Goal: Information Seeking & Learning: Learn about a topic

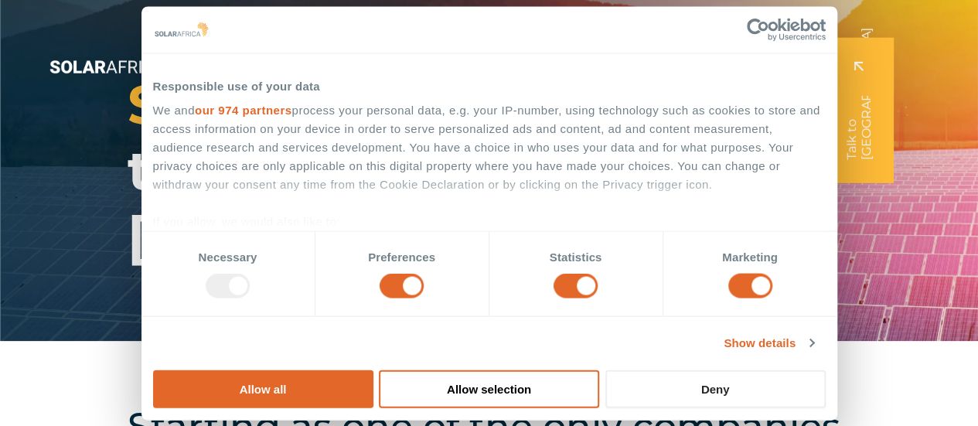
click at [816, 369] on button "Deny" at bounding box center [715, 388] width 220 height 38
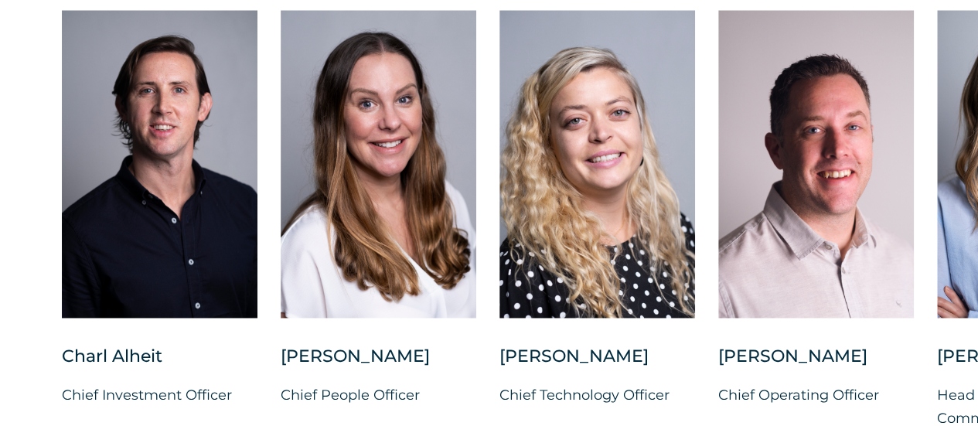
scroll to position [4019, 0]
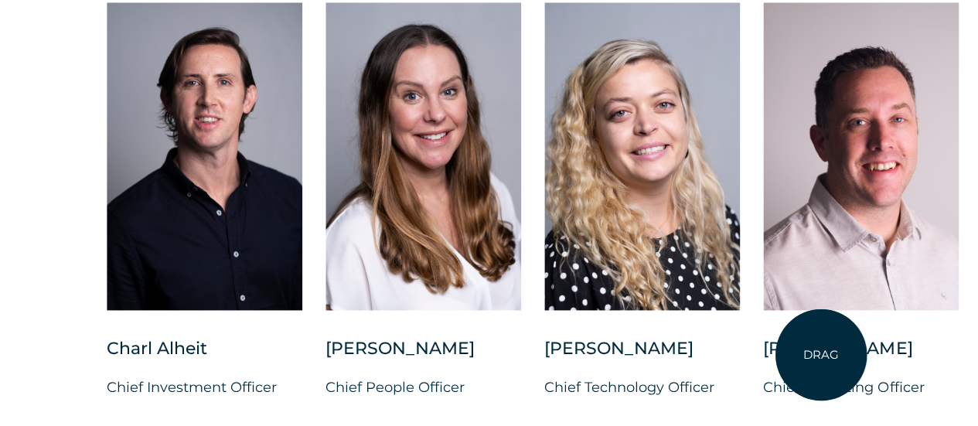
drag, startPoint x: 596, startPoint y: 315, endPoint x: 833, endPoint y: 355, distance: 240.5
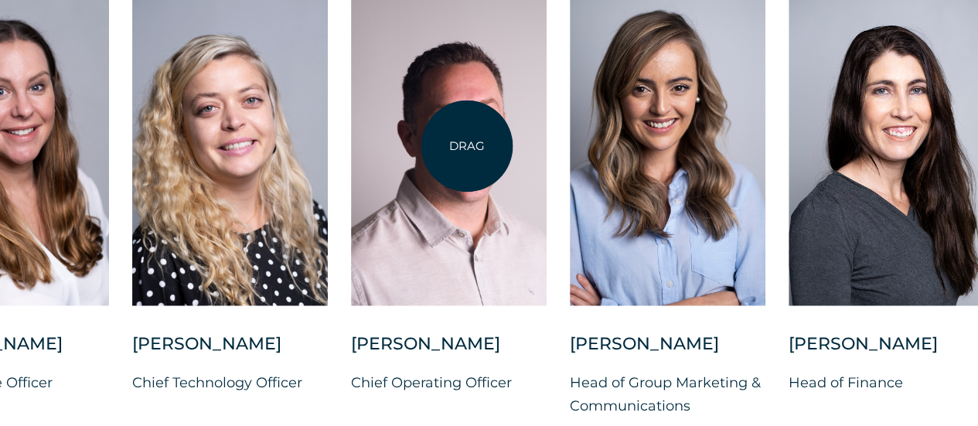
drag, startPoint x: 744, startPoint y: 199, endPoint x: 462, endPoint y: 147, distance: 286.2
click at [462, 147] on div at bounding box center [449, 152] width 196 height 308
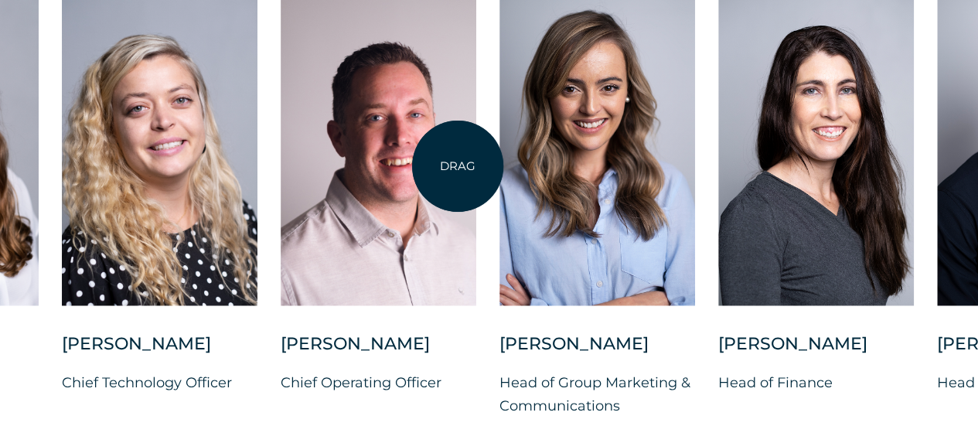
scroll to position [4032, 0]
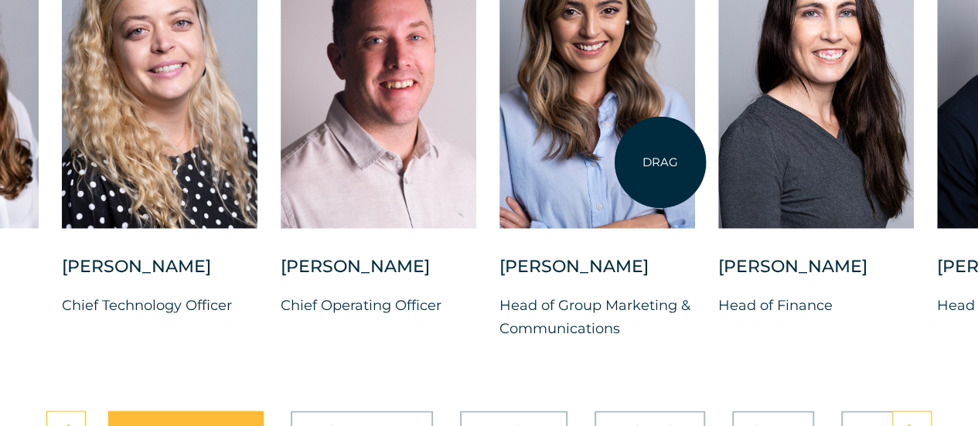
drag, startPoint x: 813, startPoint y: 166, endPoint x: 619, endPoint y: 160, distance: 194.1
click at [619, 160] on div "[PERSON_NAME] Chief Investment Officer [PERSON_NAME] Chief People Officer [PERS…" at bounding box center [500, 142] width 1874 height 444
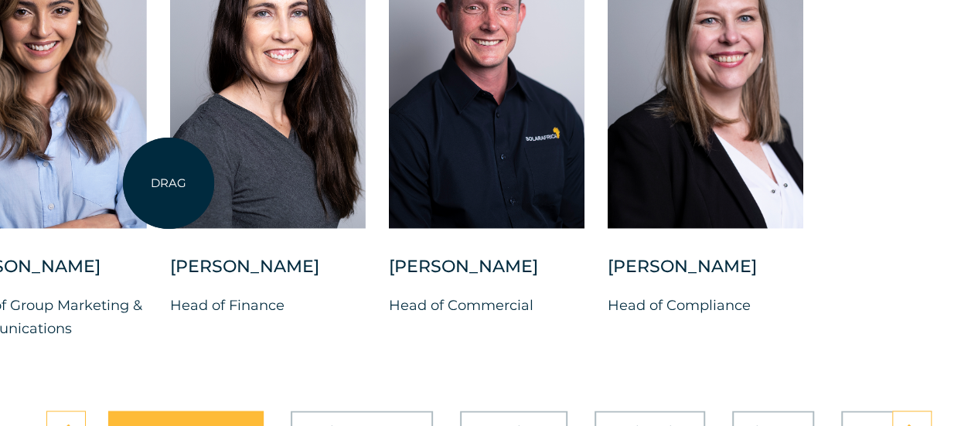
drag, startPoint x: 657, startPoint y: 220, endPoint x: 162, endPoint y: 183, distance: 496.8
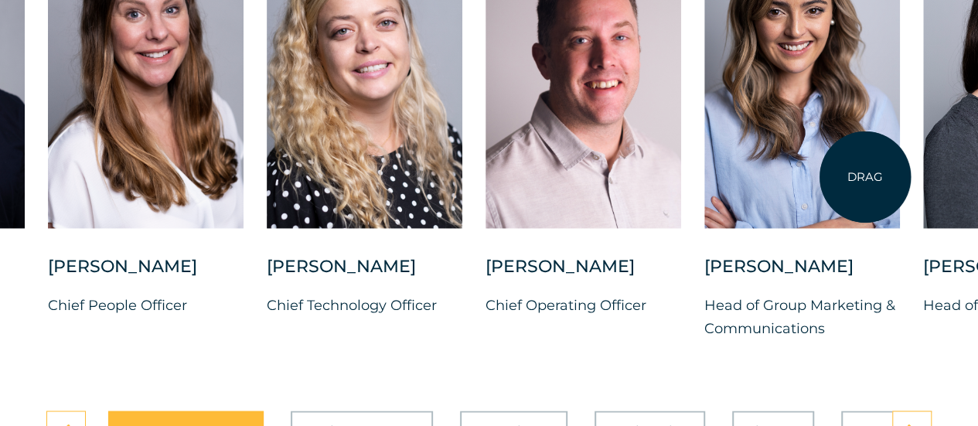
drag, startPoint x: 223, startPoint y: 157, endPoint x: 889, endPoint y: 179, distance: 666.6
click at [900, 178] on div at bounding box center [802, 74] width 196 height 308
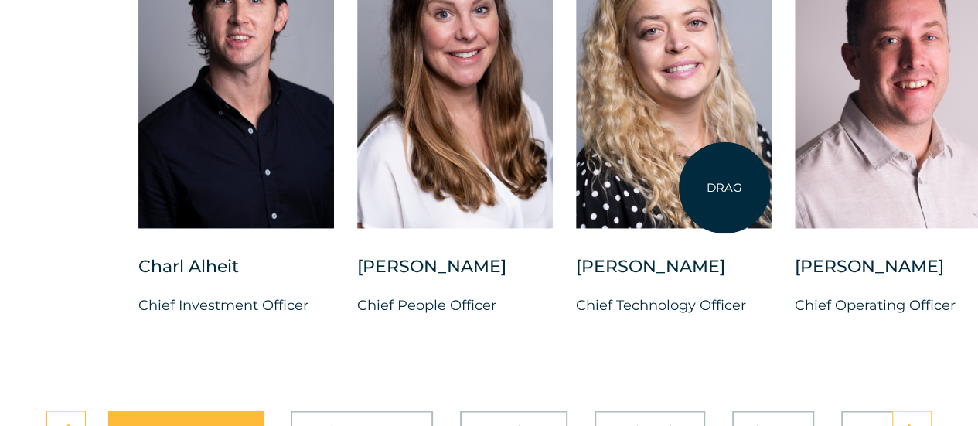
drag, startPoint x: 354, startPoint y: 144, endPoint x: 890, endPoint y: 215, distance: 541.1
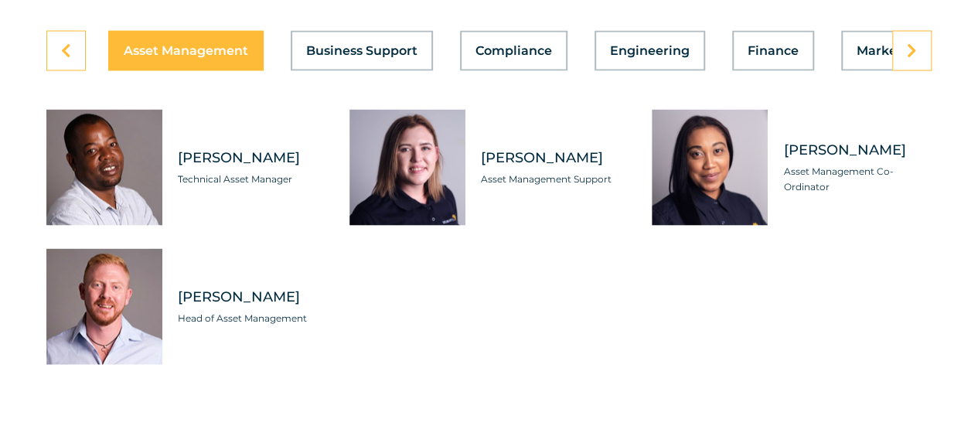
scroll to position [4418, 0]
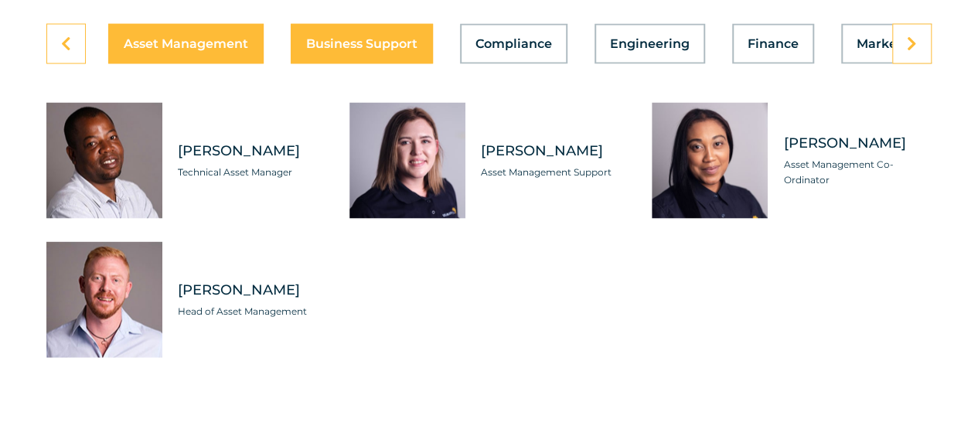
click at [405, 64] on div "Asset Management Business Support Compliance Engineering Finance Marketing O&M …" at bounding box center [488, 44] width 885 height 40
click at [330, 50] on span "Business Support" at bounding box center [360, 44] width 111 height 12
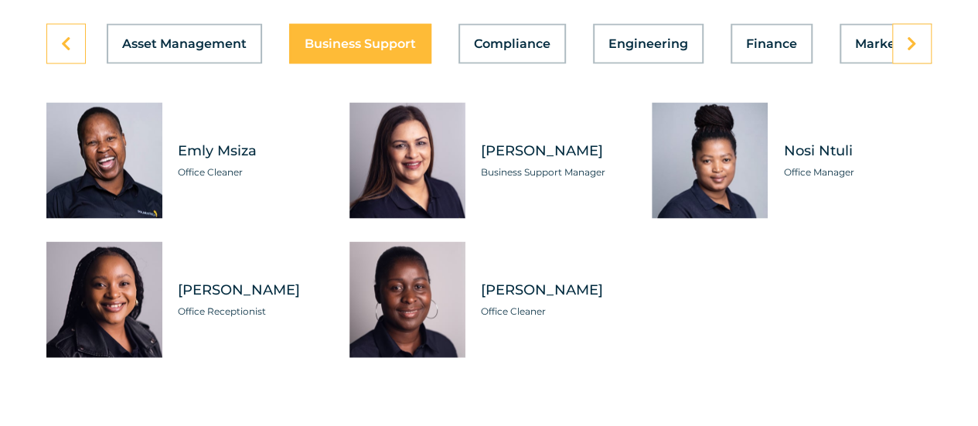
scroll to position [0, 0]
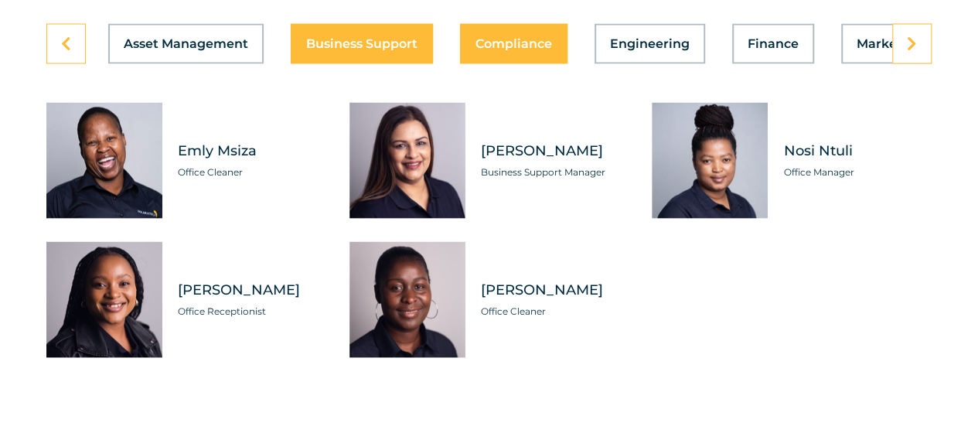
click at [516, 50] on span "Compliance" at bounding box center [513, 44] width 77 height 12
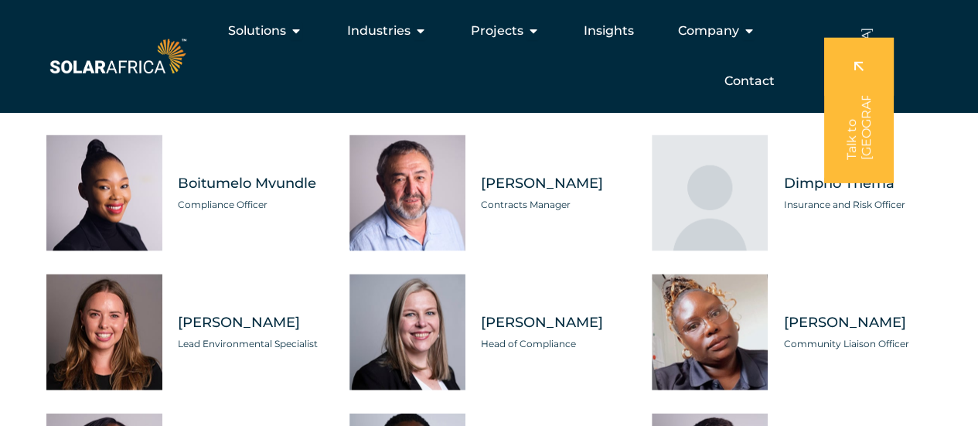
scroll to position [4341, 0]
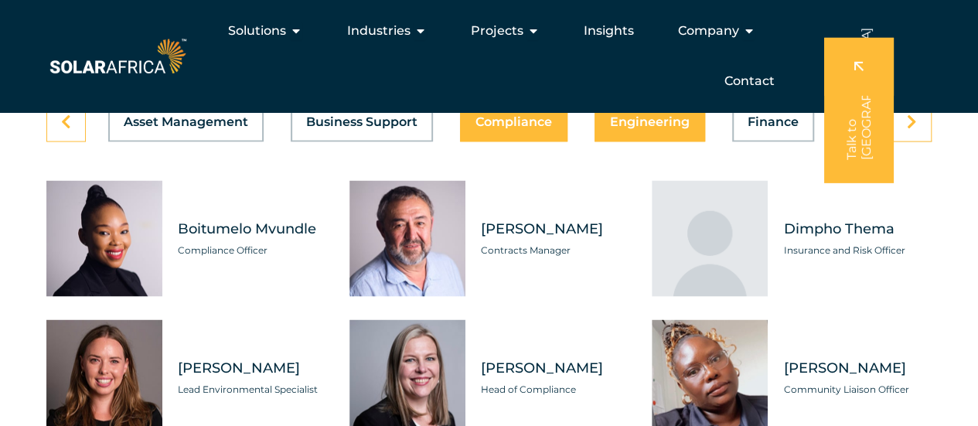
click at [645, 128] on span "Engineering" at bounding box center [650, 121] width 80 height 12
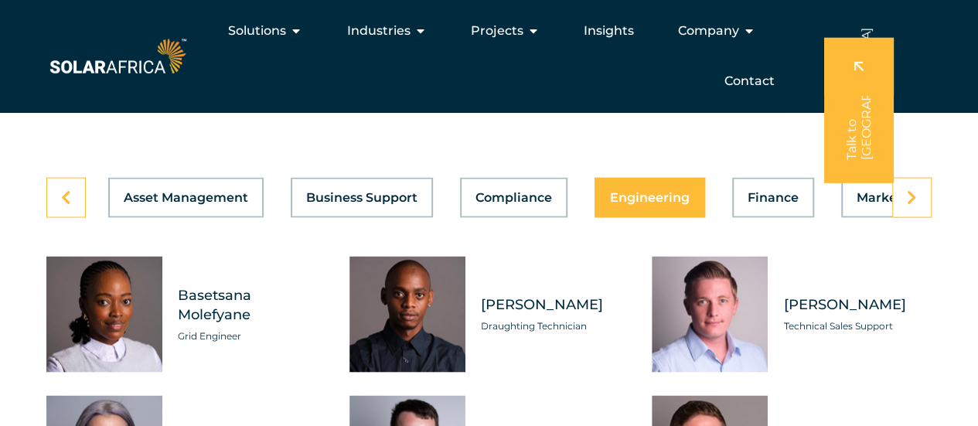
scroll to position [4263, 0]
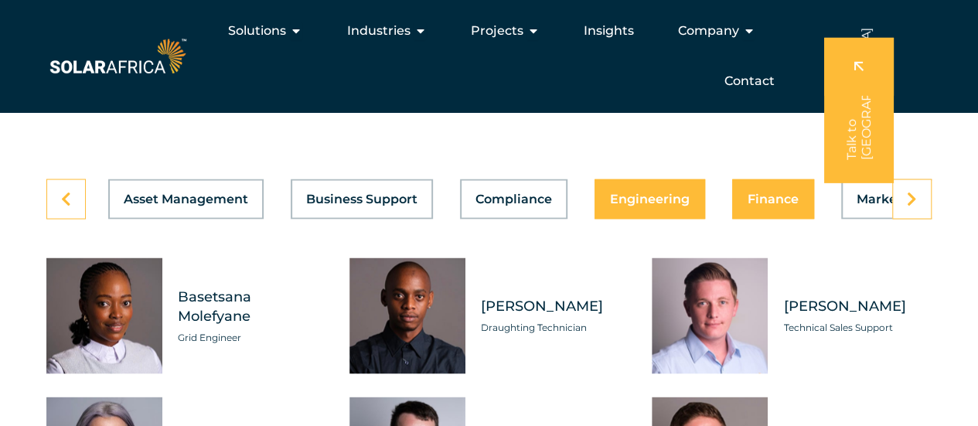
click at [784, 219] on button "Finance" at bounding box center [773, 199] width 82 height 40
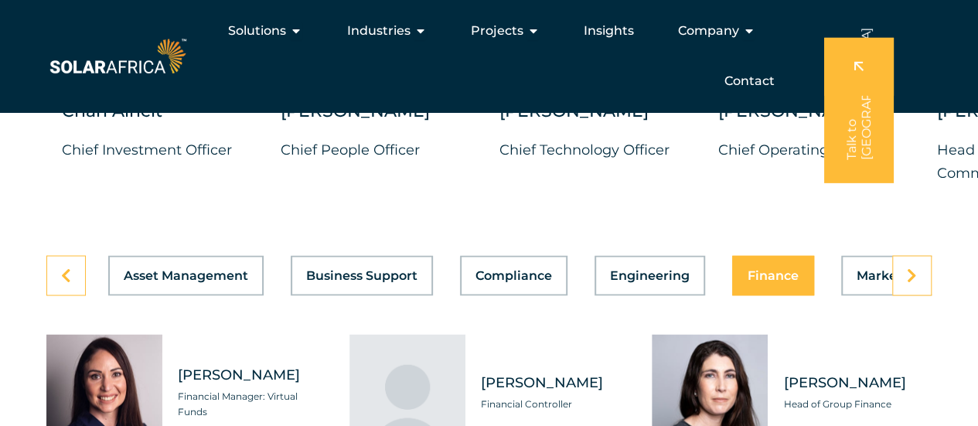
scroll to position [4186, 0]
click at [924, 296] on link at bounding box center [911, 276] width 39 height 40
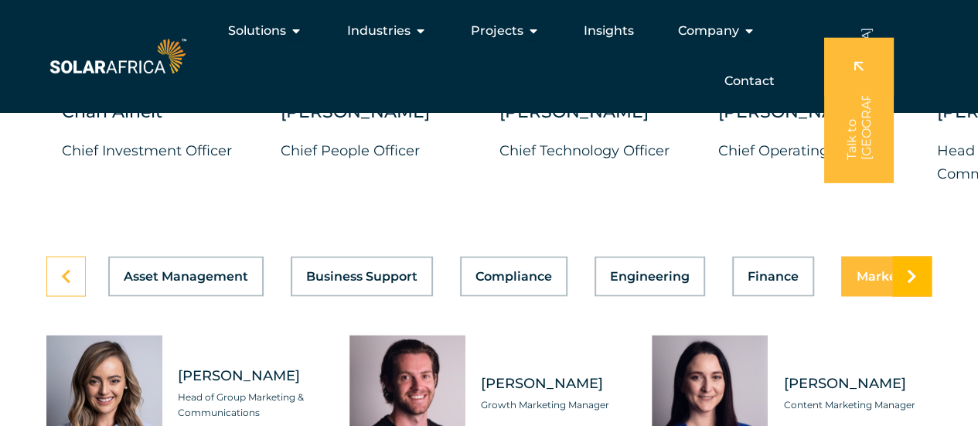
click at [924, 296] on link at bounding box center [911, 276] width 39 height 40
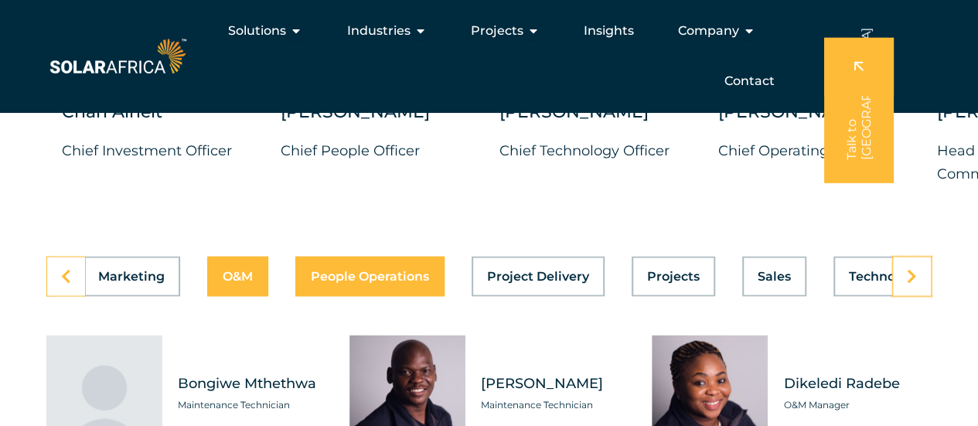
scroll to position [0, 823]
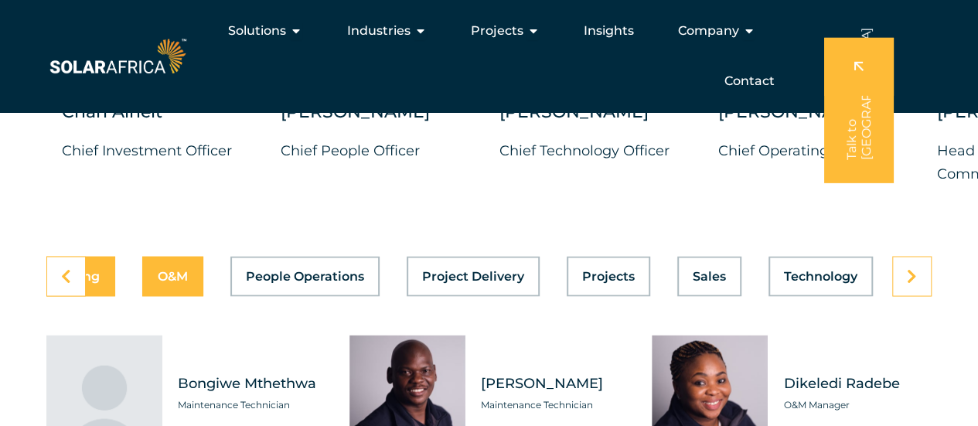
click at [108, 296] on button "Marketing" at bounding box center [66, 276] width 97 height 40
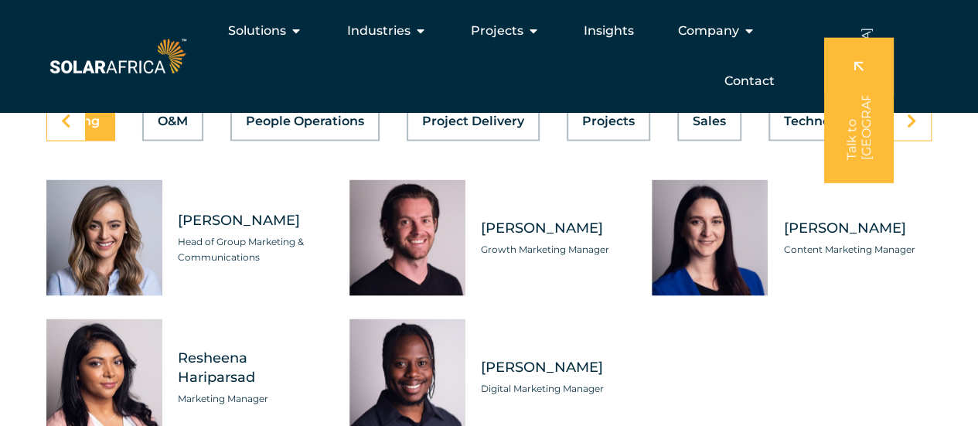
scroll to position [4341, 0]
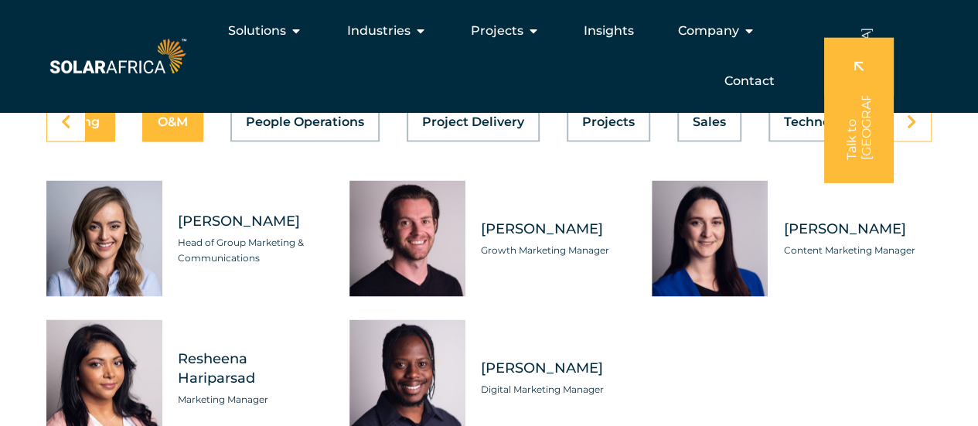
click at [175, 128] on span "O&M" at bounding box center [173, 121] width 30 height 12
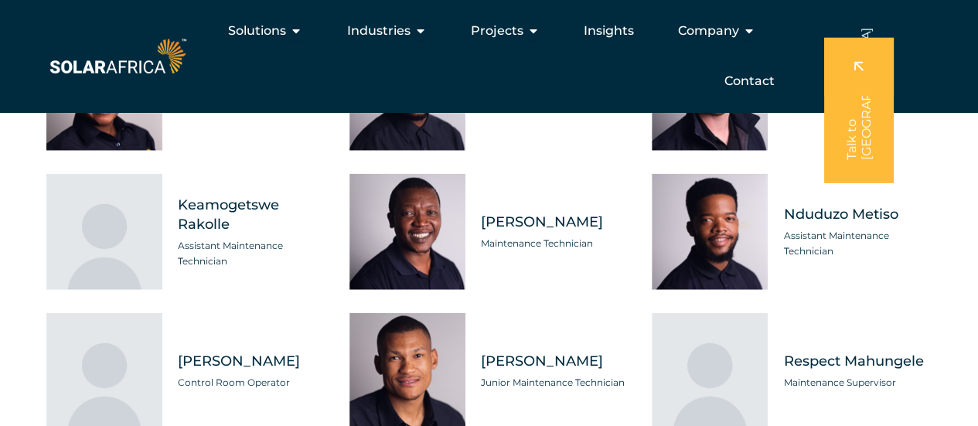
scroll to position [4495, 0]
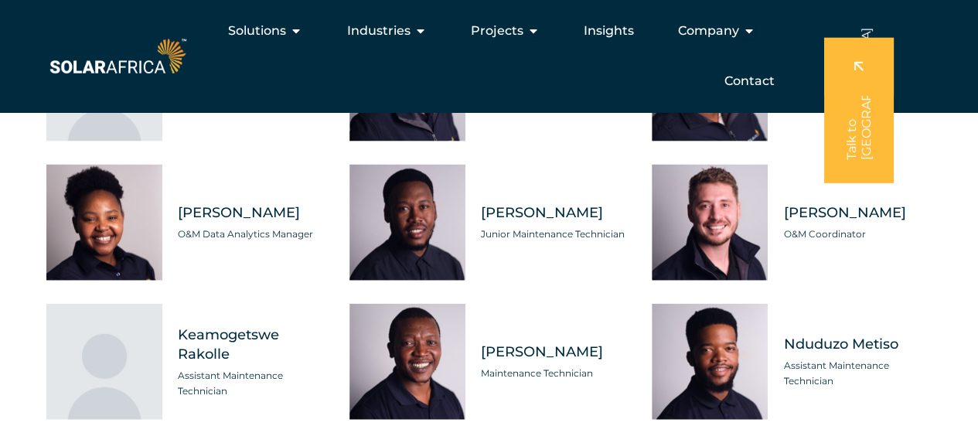
drag, startPoint x: 45, startPoint y: 194, endPoint x: 30, endPoint y: 183, distance: 18.2
click at [30, 183] on div "Asset Management Business Support Compliance Engineering Finance Marketing O&M …" at bounding box center [489, 346] width 978 height 798
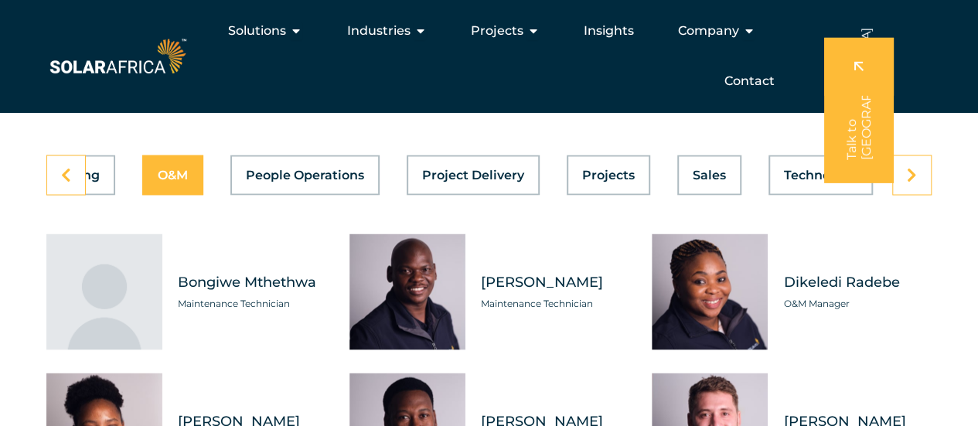
scroll to position [4263, 0]
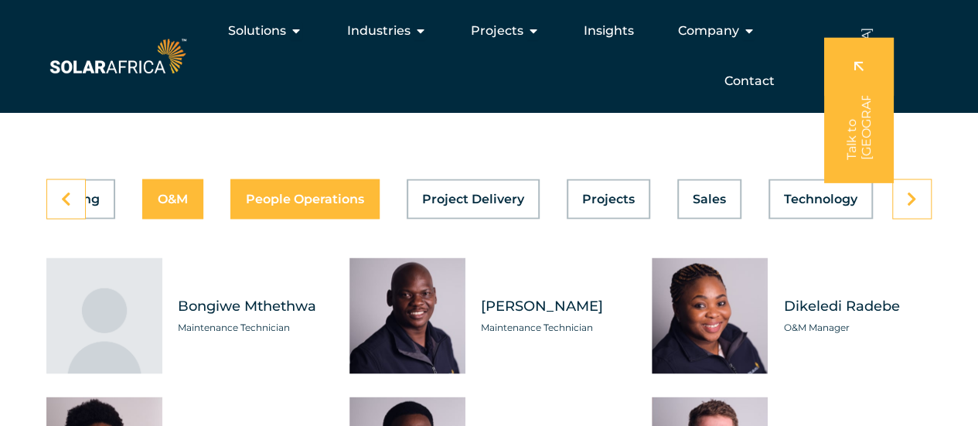
click at [332, 219] on button "People Operations" at bounding box center [304, 199] width 149 height 40
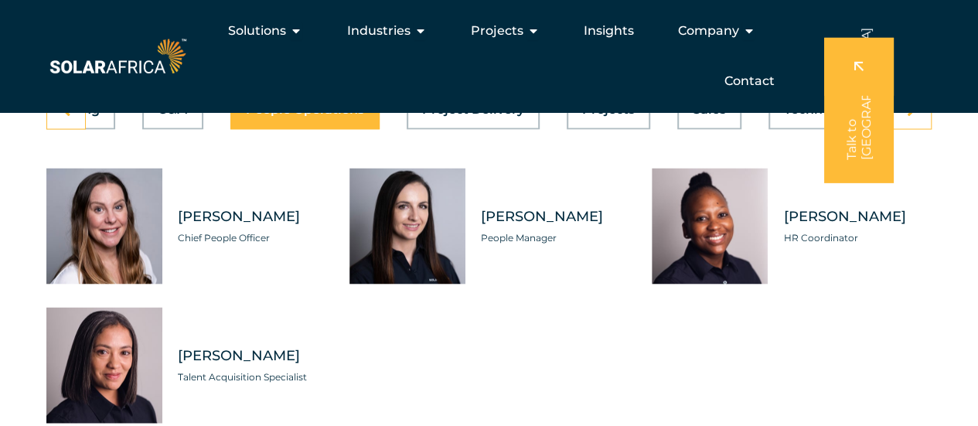
scroll to position [4341, 0]
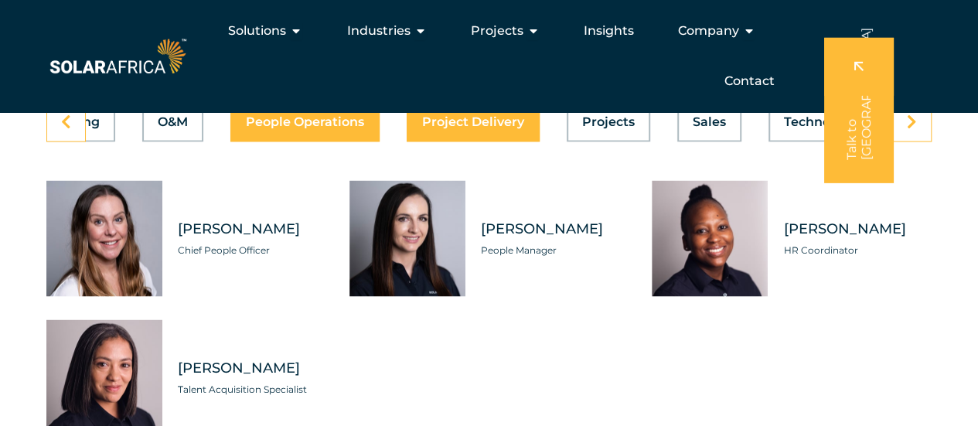
click at [478, 128] on span "Project Delivery" at bounding box center [473, 121] width 102 height 12
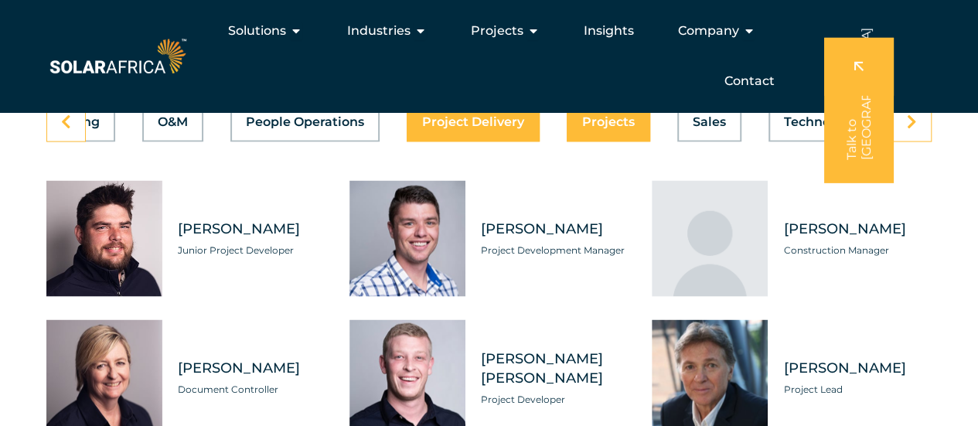
click at [611, 128] on span "Projects" at bounding box center [608, 121] width 53 height 12
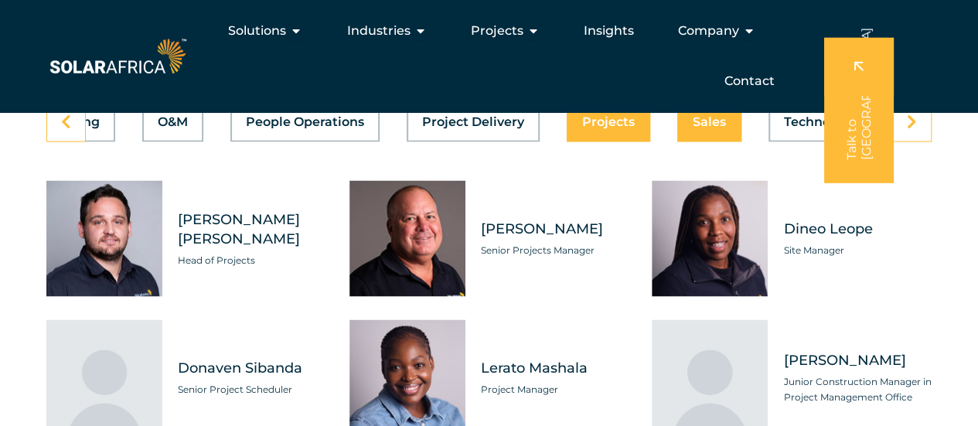
click at [706, 128] on span "Sales" at bounding box center [709, 121] width 33 height 12
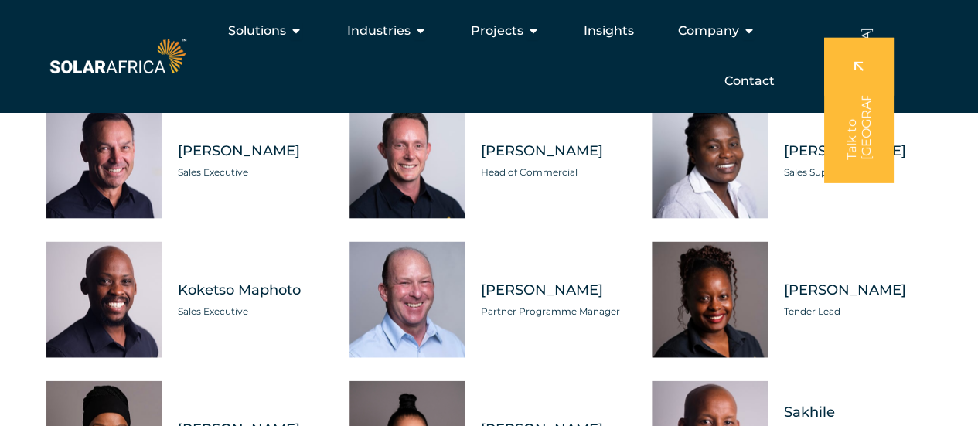
scroll to position [4186, 0]
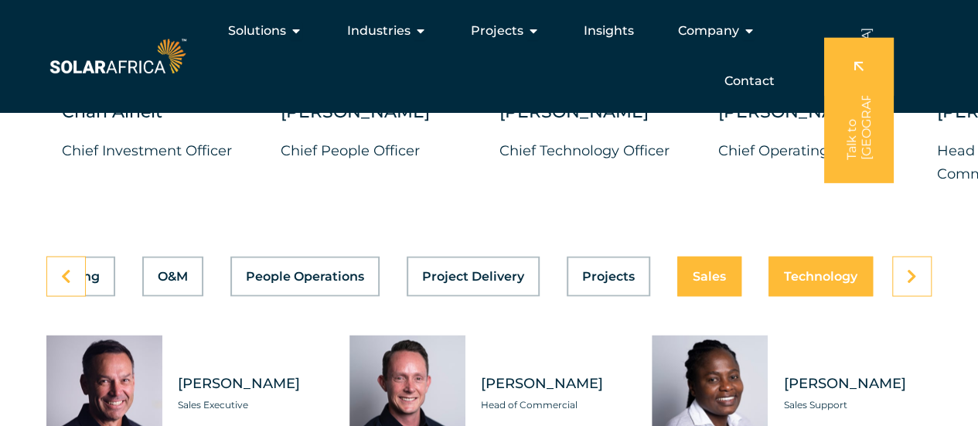
click at [817, 296] on div "Asset Management Business Support Compliance Engineering Finance Marketing O&M …" at bounding box center [488, 276] width 885 height 40
click at [809, 296] on button "Technology" at bounding box center [821, 276] width 104 height 40
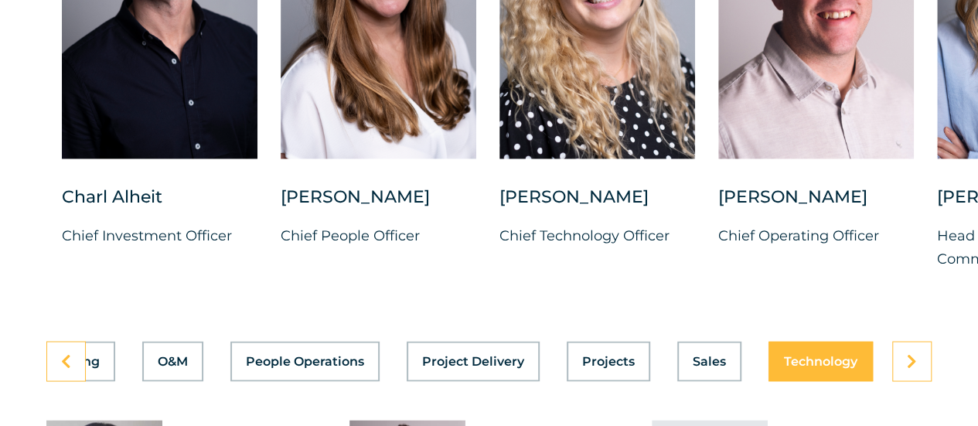
scroll to position [4186, 0]
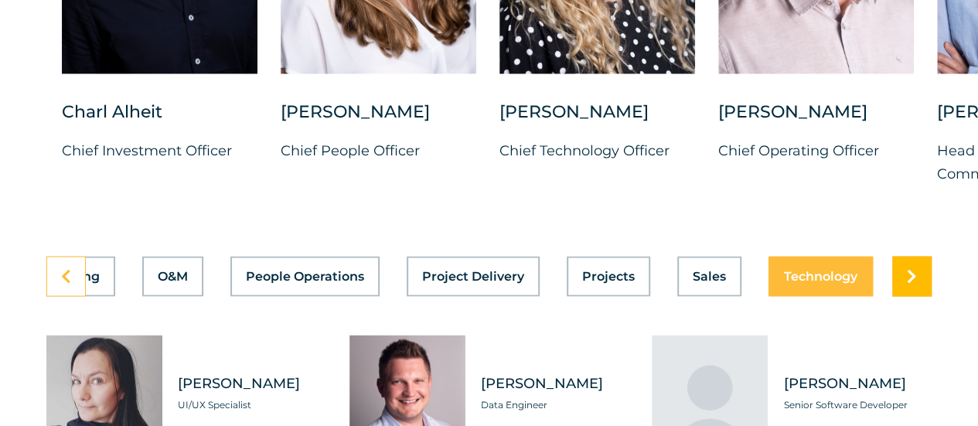
click at [917, 296] on link at bounding box center [911, 276] width 39 height 40
click at [66, 284] on icon at bounding box center [66, 275] width 10 height 15
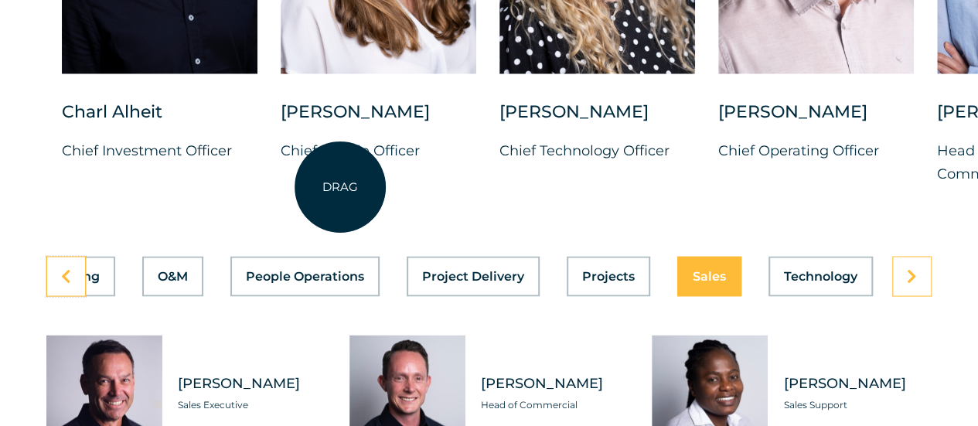
scroll to position [0, 823]
